Goal: Information Seeking & Learning: Learn about a topic

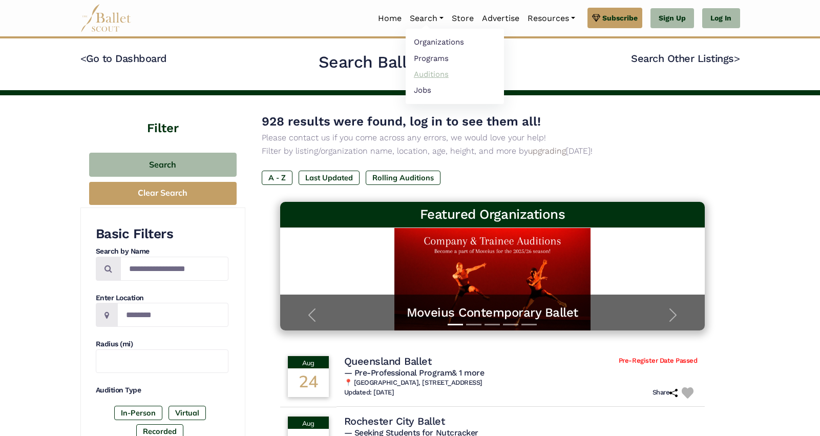
click at [419, 73] on link "Auditions" at bounding box center [455, 74] width 98 height 16
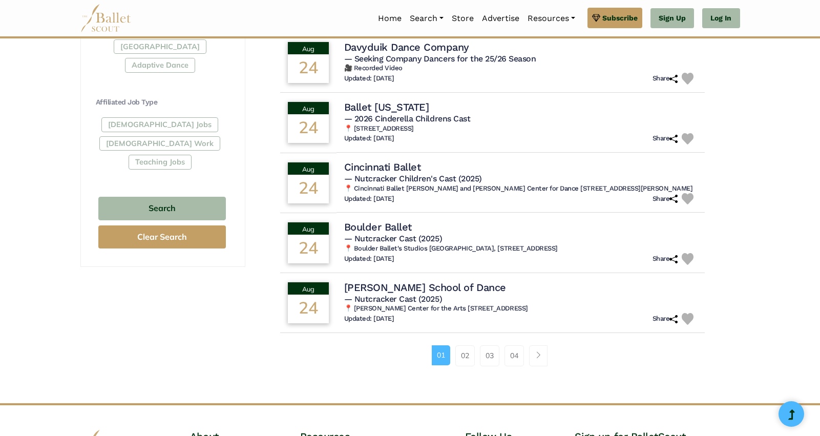
scroll to position [668, 0]
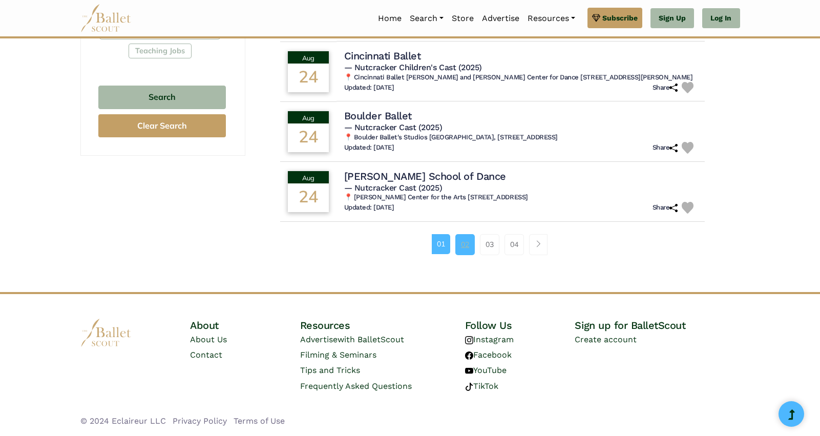
click at [463, 235] on link "02" at bounding box center [465, 244] width 19 height 20
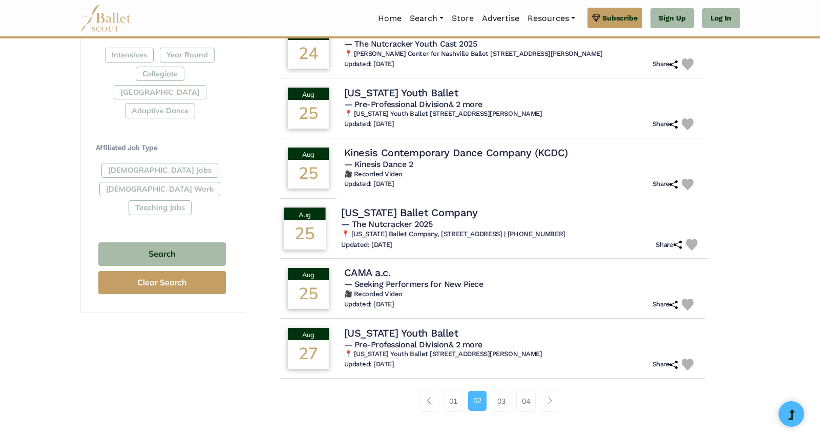
scroll to position [509, 0]
click at [511, 399] on link "03" at bounding box center [501, 401] width 19 height 20
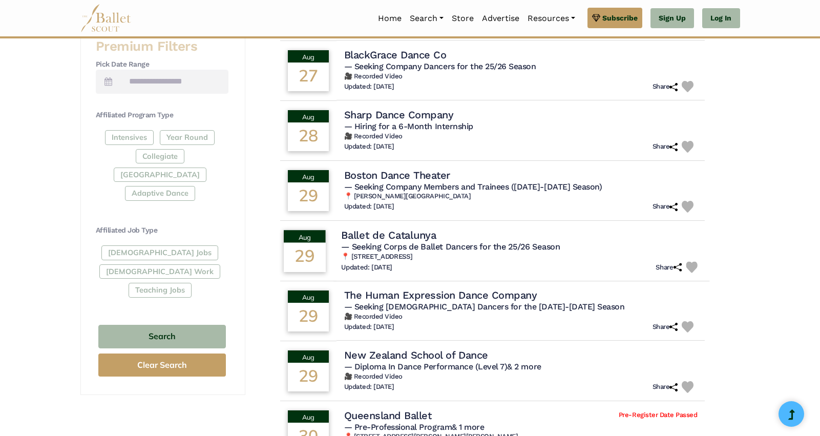
scroll to position [503, 0]
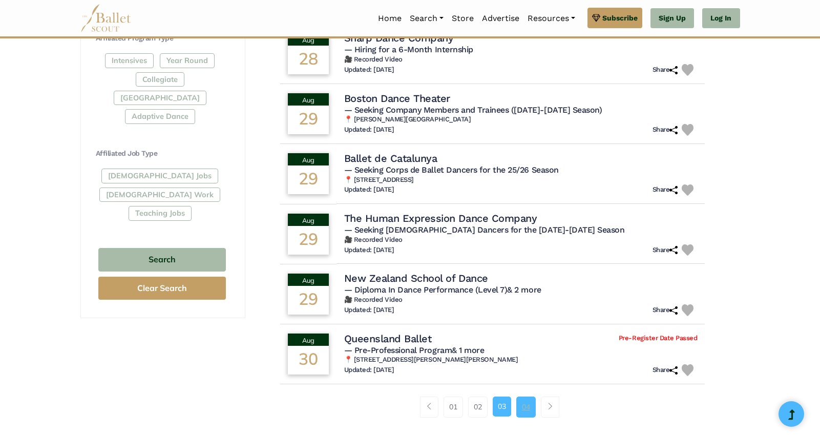
click at [527, 407] on link "04" at bounding box center [526, 407] width 19 height 20
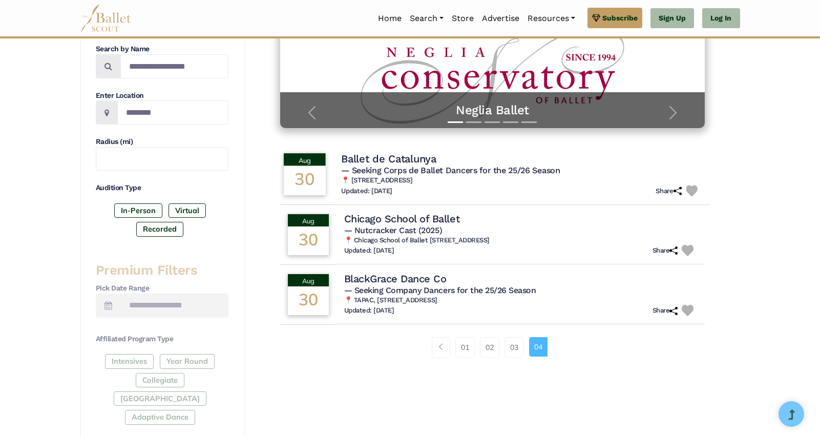
scroll to position [264, 0]
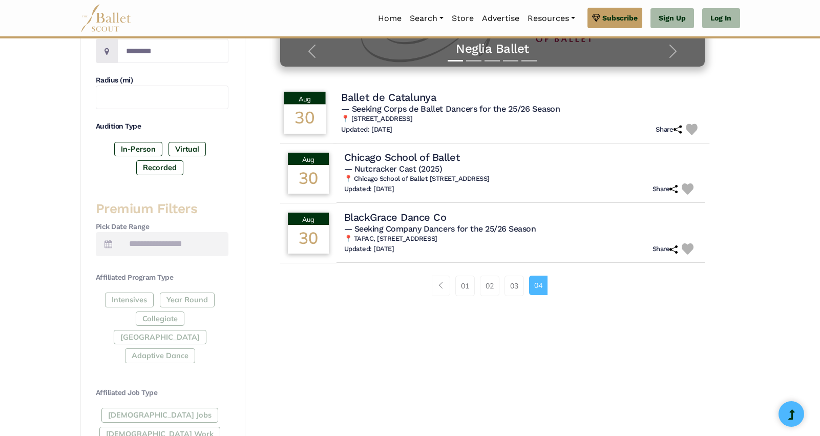
click at [467, 121] on h6 "📍 Carrer Mare de Deu dels Angels, Nº 90, 08221, Terrassa, Barcelona, Spain" at bounding box center [521, 119] width 361 height 9
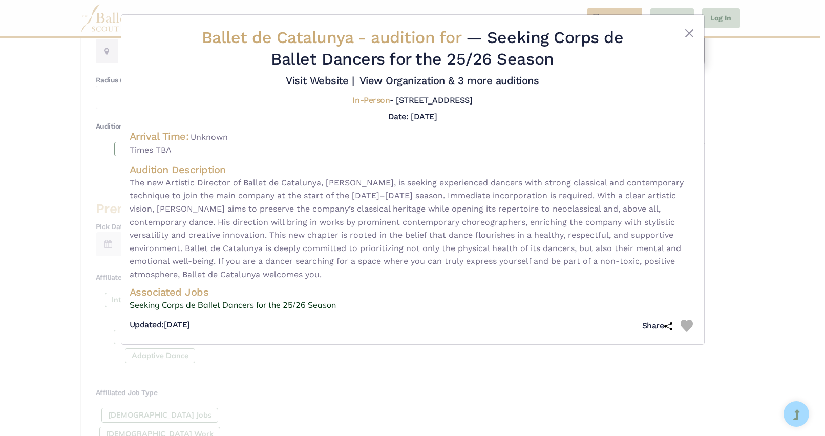
click at [781, 219] on div "Ballet de Catalunya - audition for — Seeking Corps de Ballet Dancers for the 25…" at bounding box center [412, 218] width 825 height 436
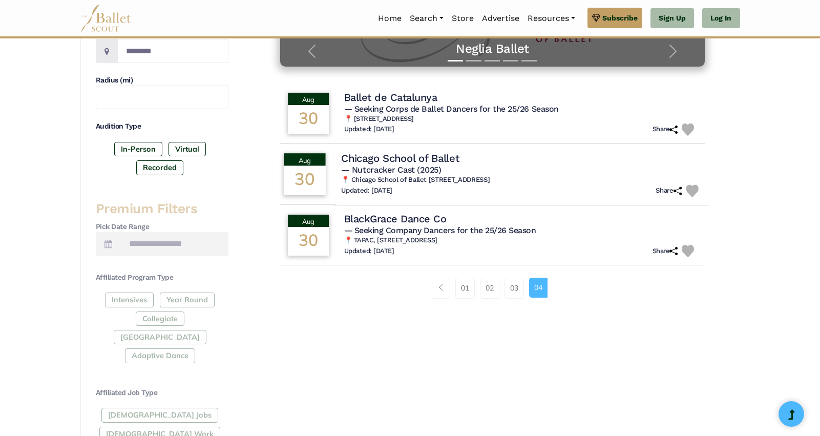
scroll to position [49, 0]
